Goal: Check status: Check status

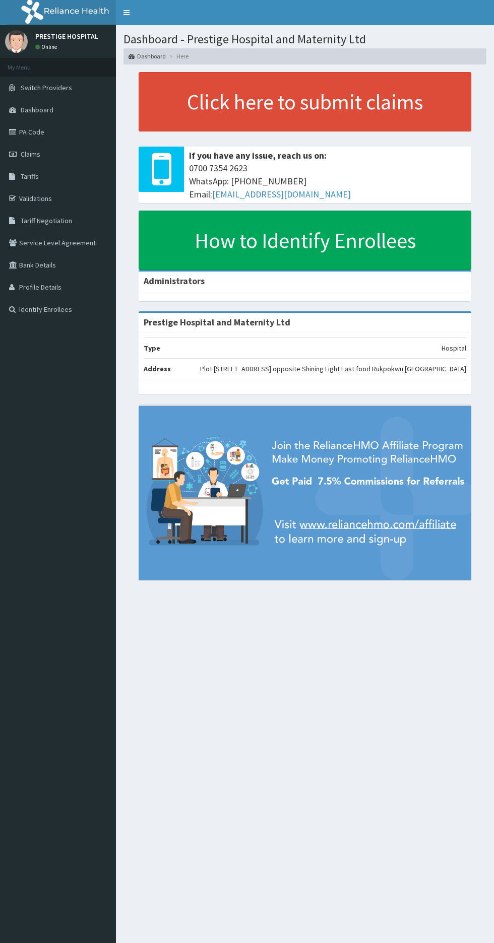
click at [50, 158] on link "Claims" at bounding box center [58, 154] width 116 height 22
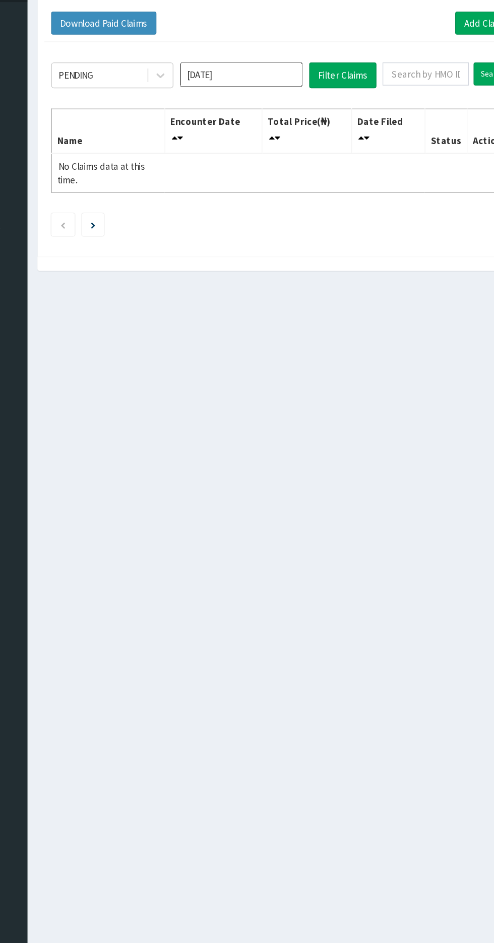
click at [294, 126] on input "[DATE]" at bounding box center [274, 130] width 91 height 18
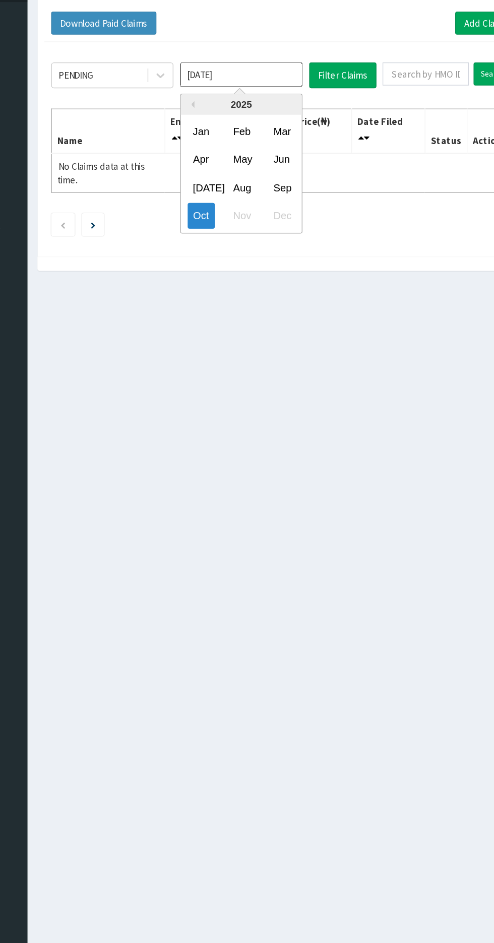
click at [310, 213] on div "Sep" at bounding box center [304, 214] width 20 height 19
type input "Sep 2025"
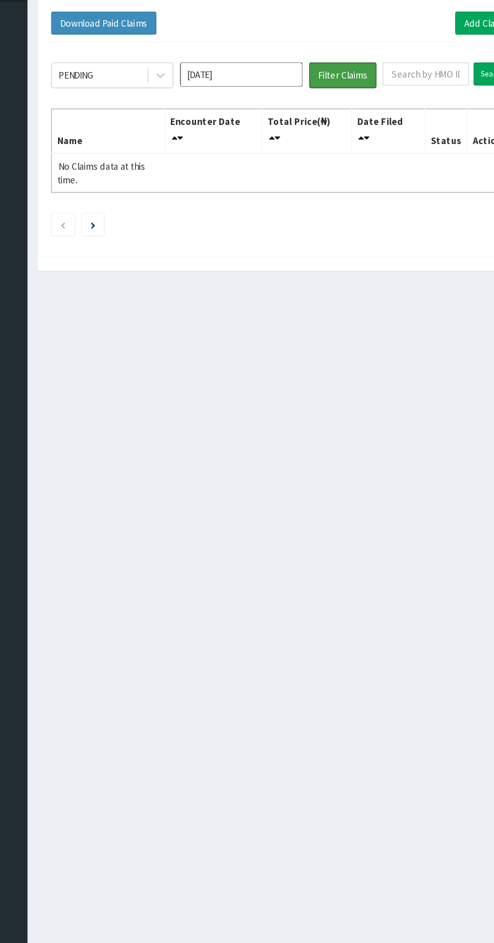
click at [345, 129] on button "Filter Claims" at bounding box center [350, 130] width 50 height 19
click at [351, 133] on button "Filter Claims" at bounding box center [350, 130] width 50 height 19
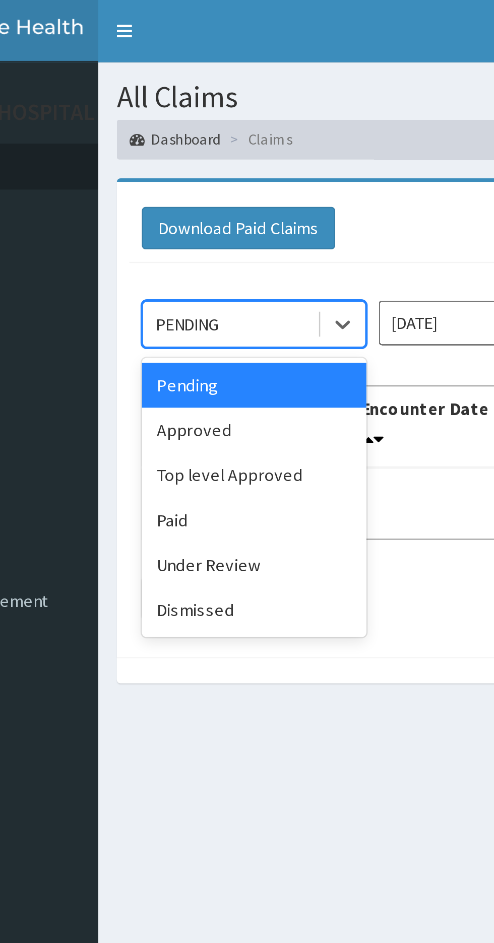
click at [169, 174] on div "Approved" at bounding box center [179, 174] width 91 height 18
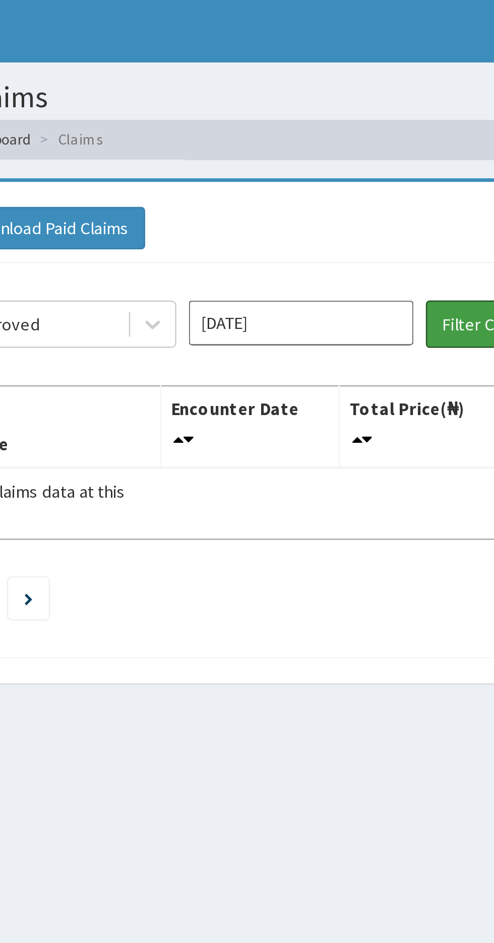
click at [340, 131] on button "Filter Claims" at bounding box center [350, 130] width 50 height 19
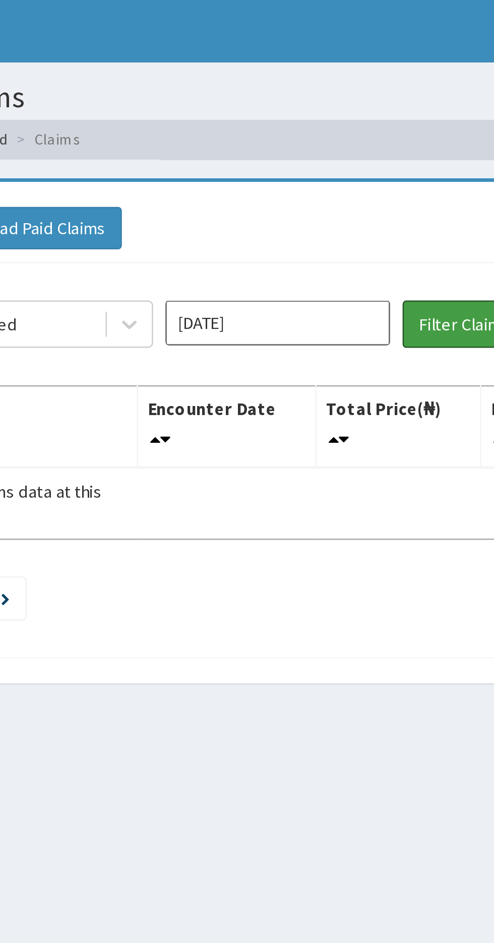
click at [338, 139] on button "Filter Claims" at bounding box center [350, 130] width 50 height 19
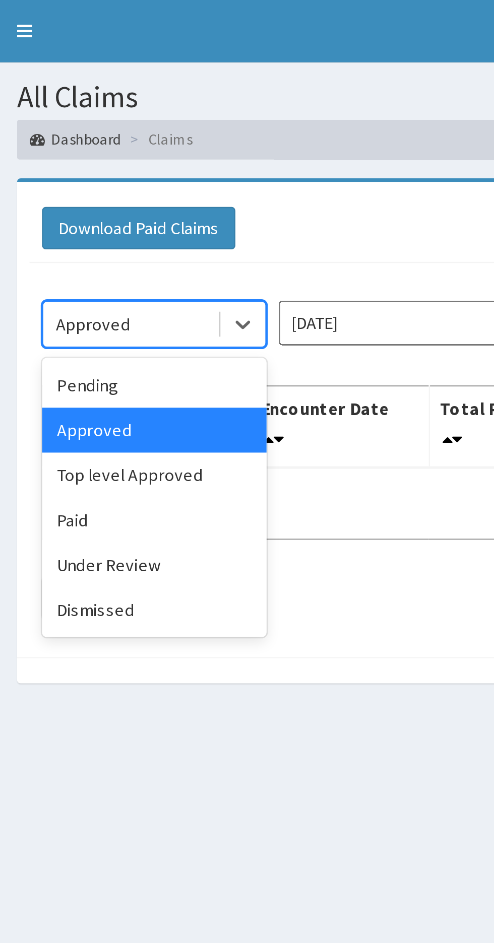
click at [186, 196] on div "Top level Approved" at bounding box center [179, 192] width 91 height 18
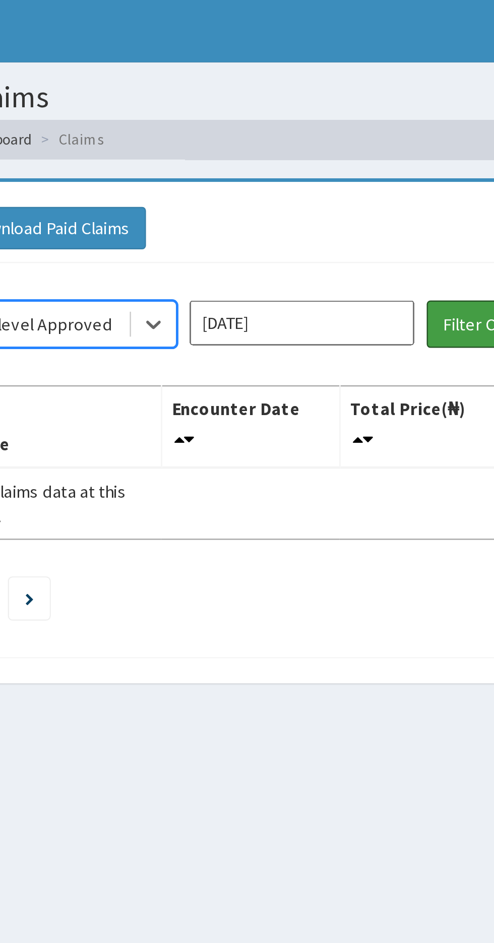
click at [336, 130] on button "Filter Claims" at bounding box center [350, 130] width 50 height 19
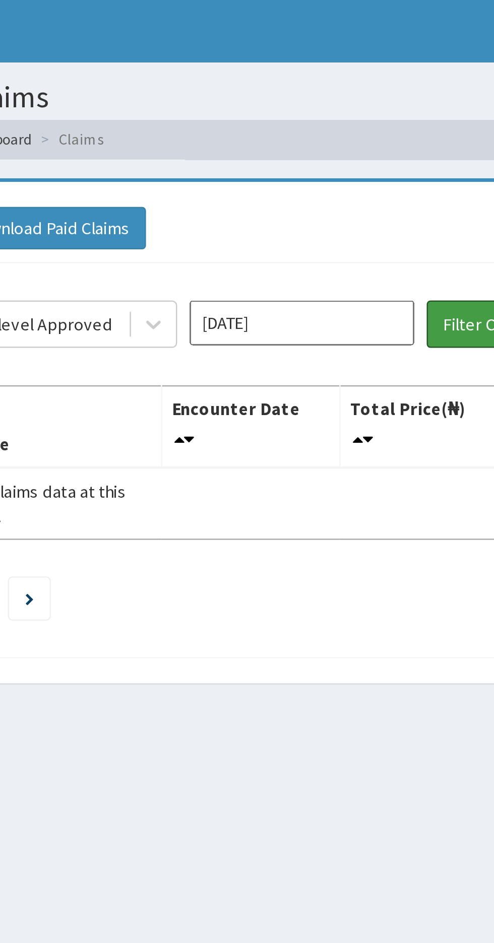
click at [340, 131] on button "Filter Claims" at bounding box center [350, 130] width 50 height 19
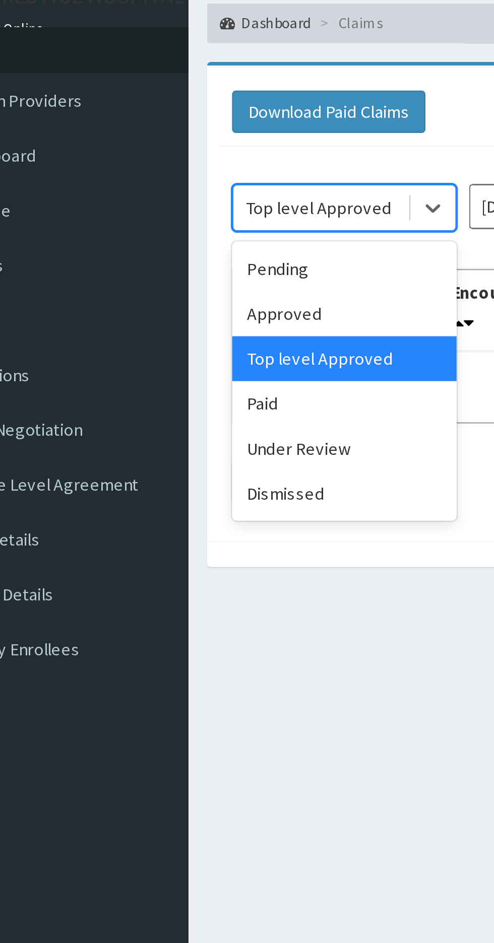
click at [167, 225] on div "Under Review" at bounding box center [179, 228] width 91 height 18
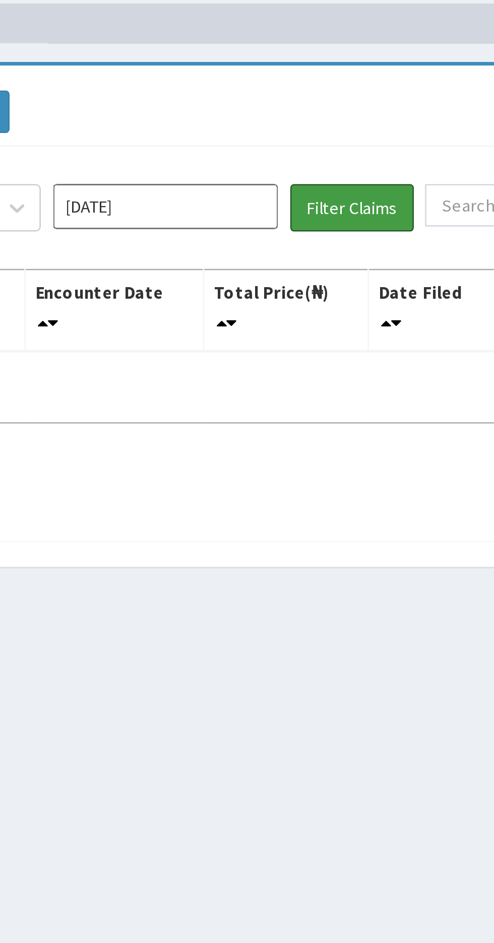
click at [351, 138] on button "Filter Claims" at bounding box center [350, 130] width 50 height 19
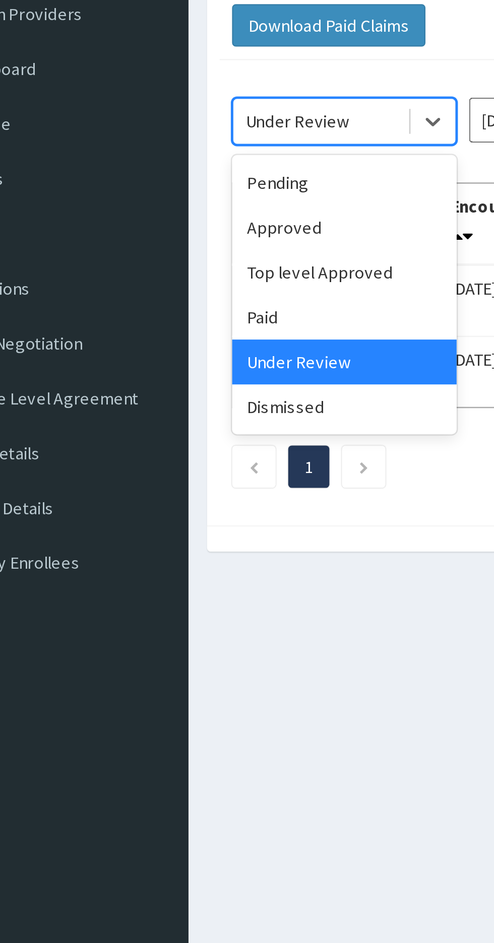
click at [153, 247] on div "Dismissed" at bounding box center [179, 246] width 91 height 18
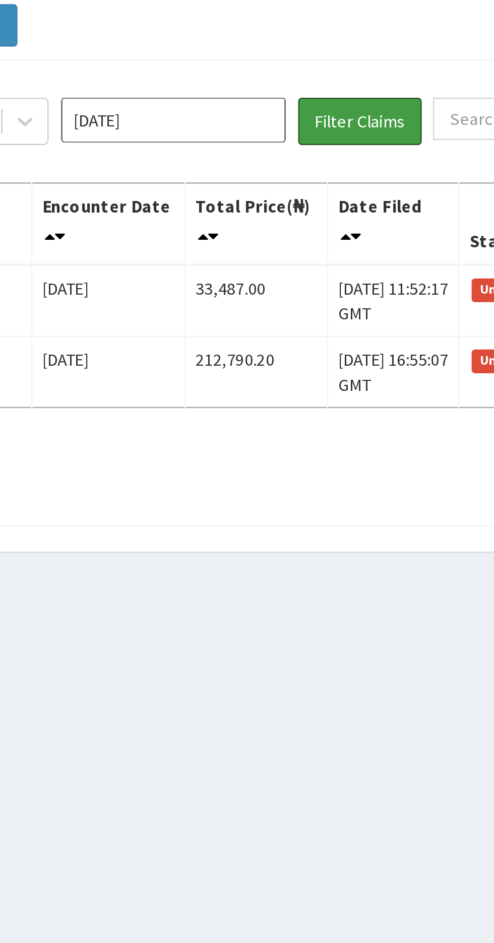
click at [351, 137] on button "Filter Claims" at bounding box center [350, 130] width 50 height 19
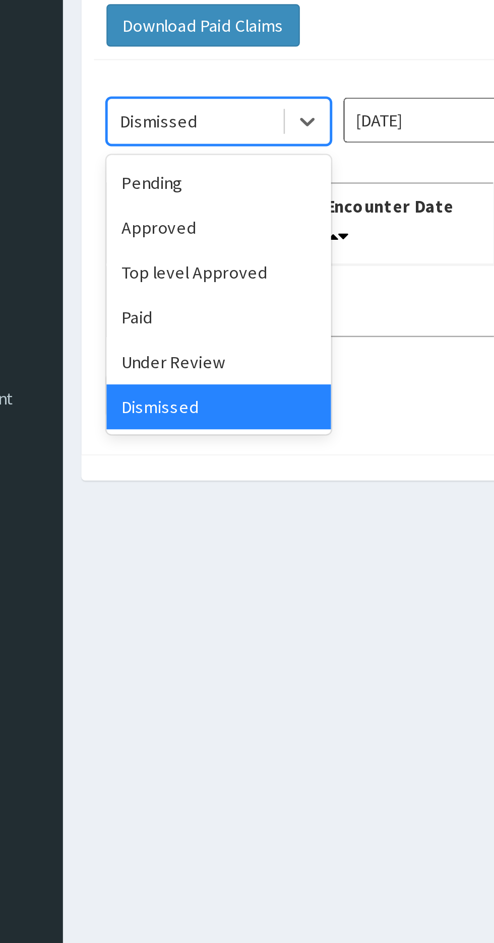
click at [175, 174] on div "Approved" at bounding box center [179, 174] width 91 height 18
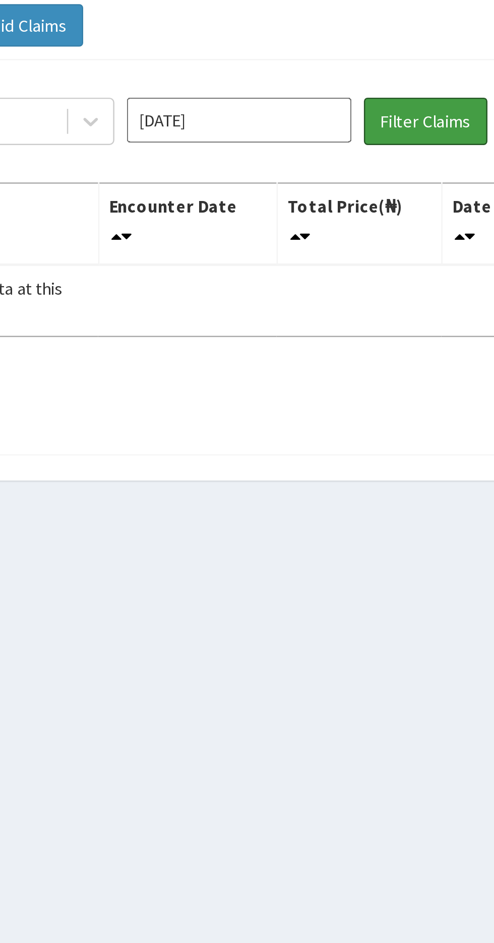
click at [348, 139] on button "Filter Claims" at bounding box center [350, 130] width 50 height 19
click at [352, 133] on button "Filter Claims" at bounding box center [350, 130] width 50 height 19
